Goal: Transaction & Acquisition: Purchase product/service

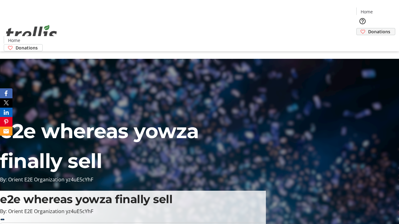
click at [368, 28] on span "Donations" at bounding box center [379, 31] width 22 height 7
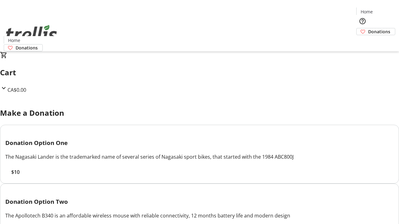
select select "CA"
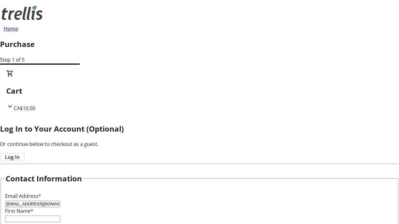
type input "[EMAIL_ADDRESS][DOMAIN_NAME]"
type input "[PERSON_NAME]"
type input "[STREET_ADDRESS][PERSON_NAME]"
type input "Kelowna"
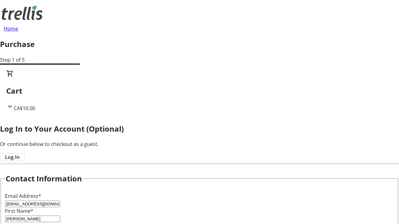
scroll to position [150, 0]
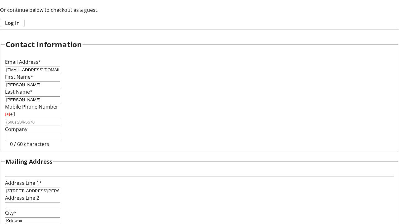
select select "BC"
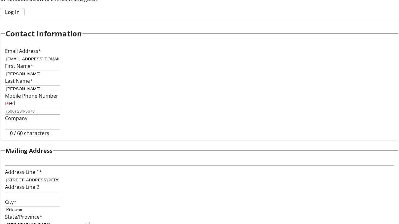
type input "Kelowna"
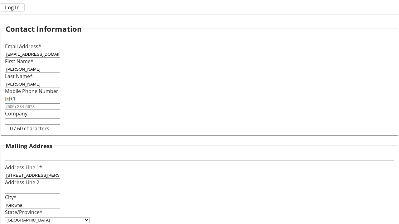
type input "V1Y 0C2"
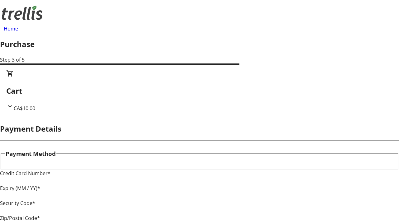
type input "V1Y 0C2"
